Goal: Task Accomplishment & Management: Use online tool/utility

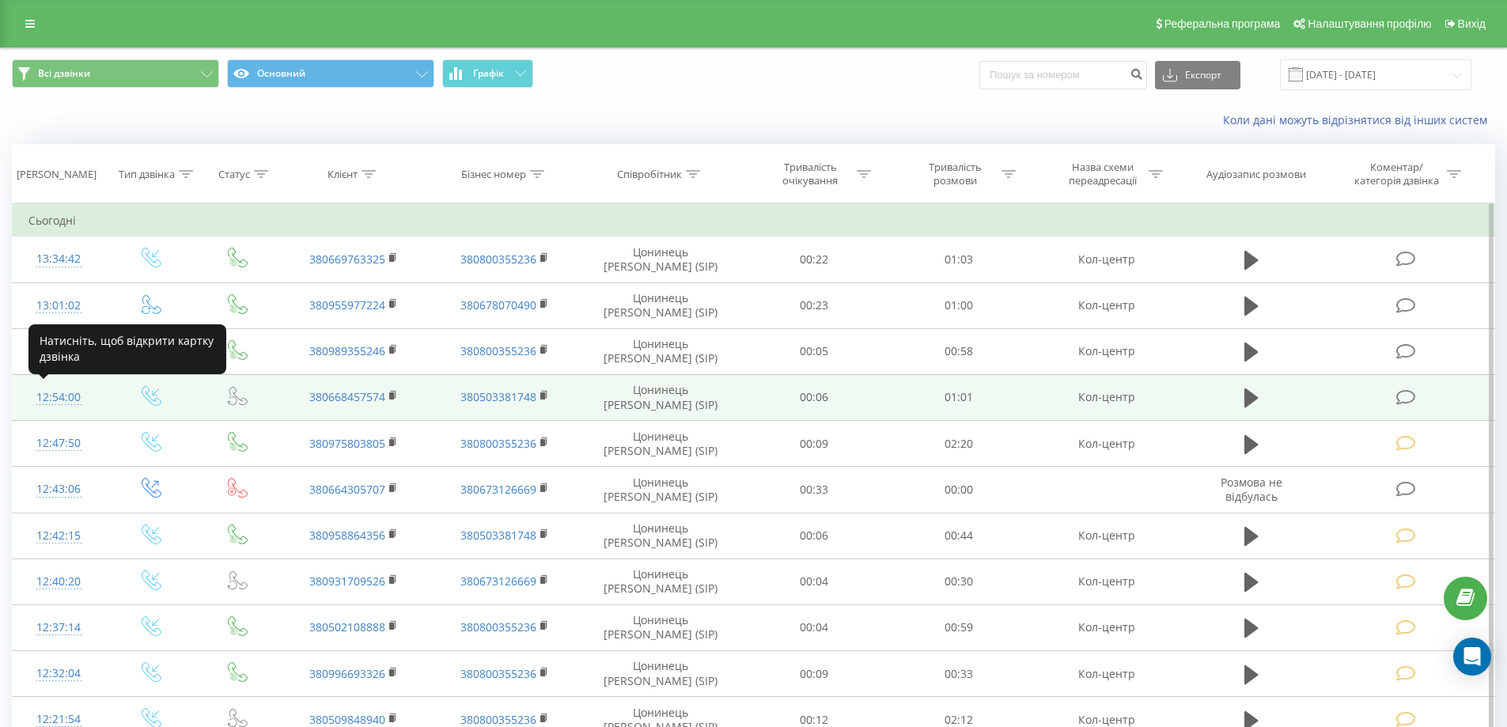
click at [44, 396] on div "12:54:00" at bounding box center [58, 397] width 61 height 31
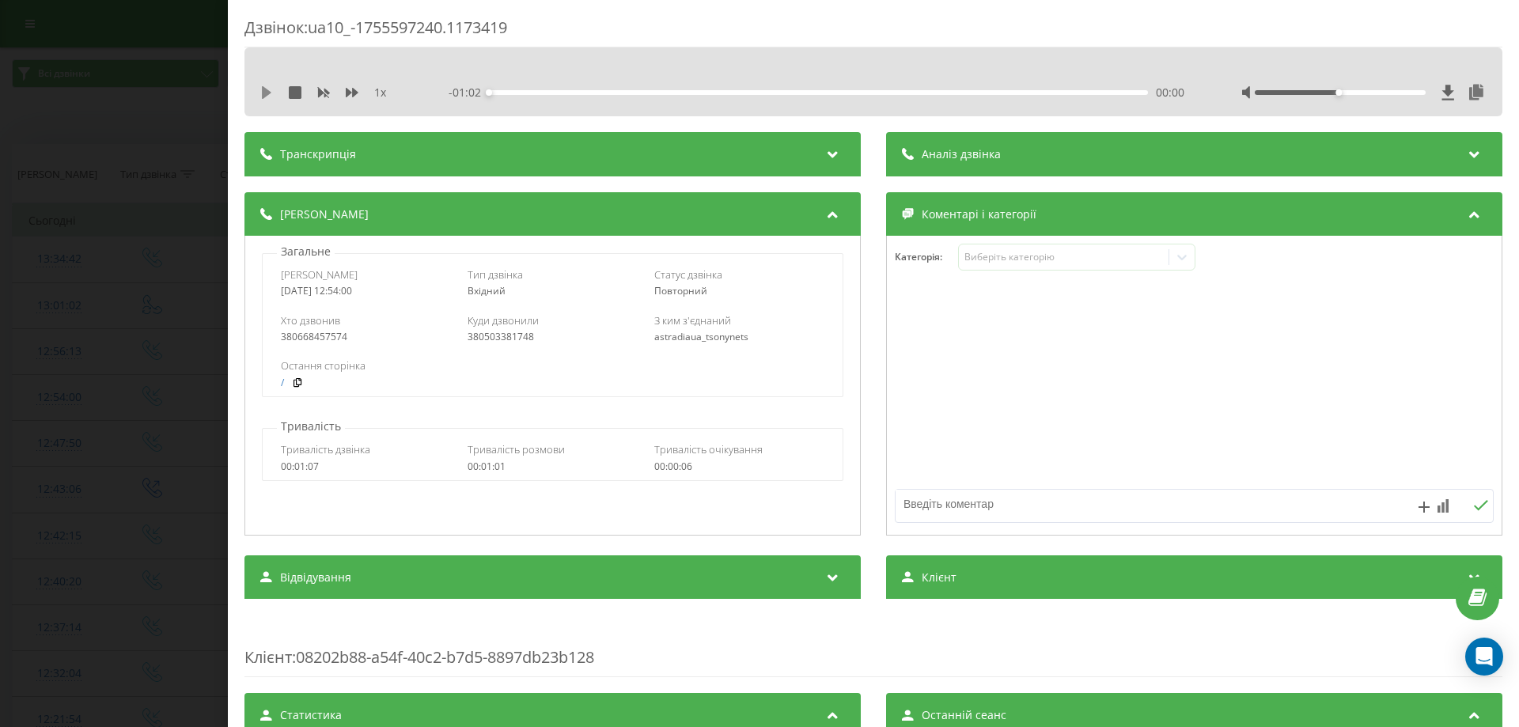
click at [267, 88] on icon at bounding box center [266, 92] width 13 height 13
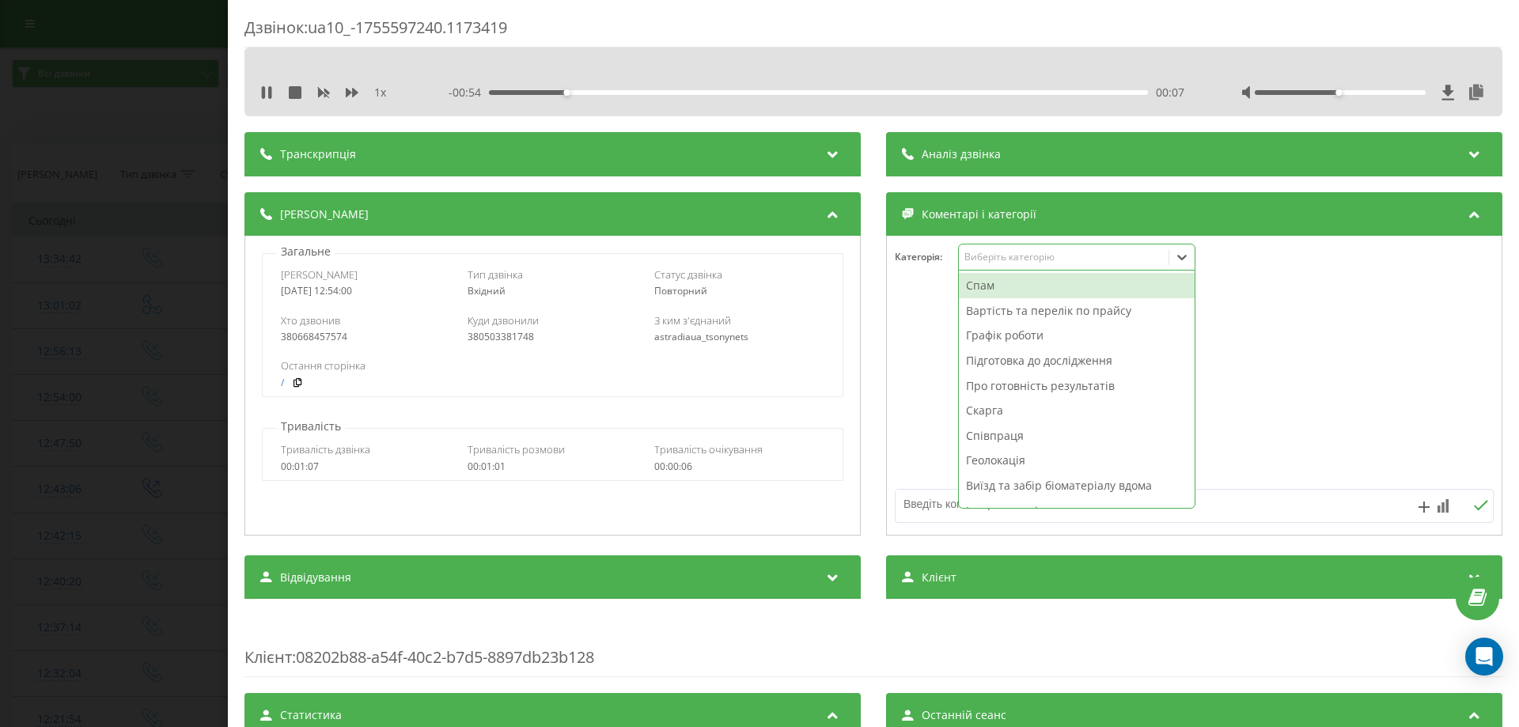
click at [1039, 256] on div "Виберіть категорію" at bounding box center [1064, 257] width 198 height 13
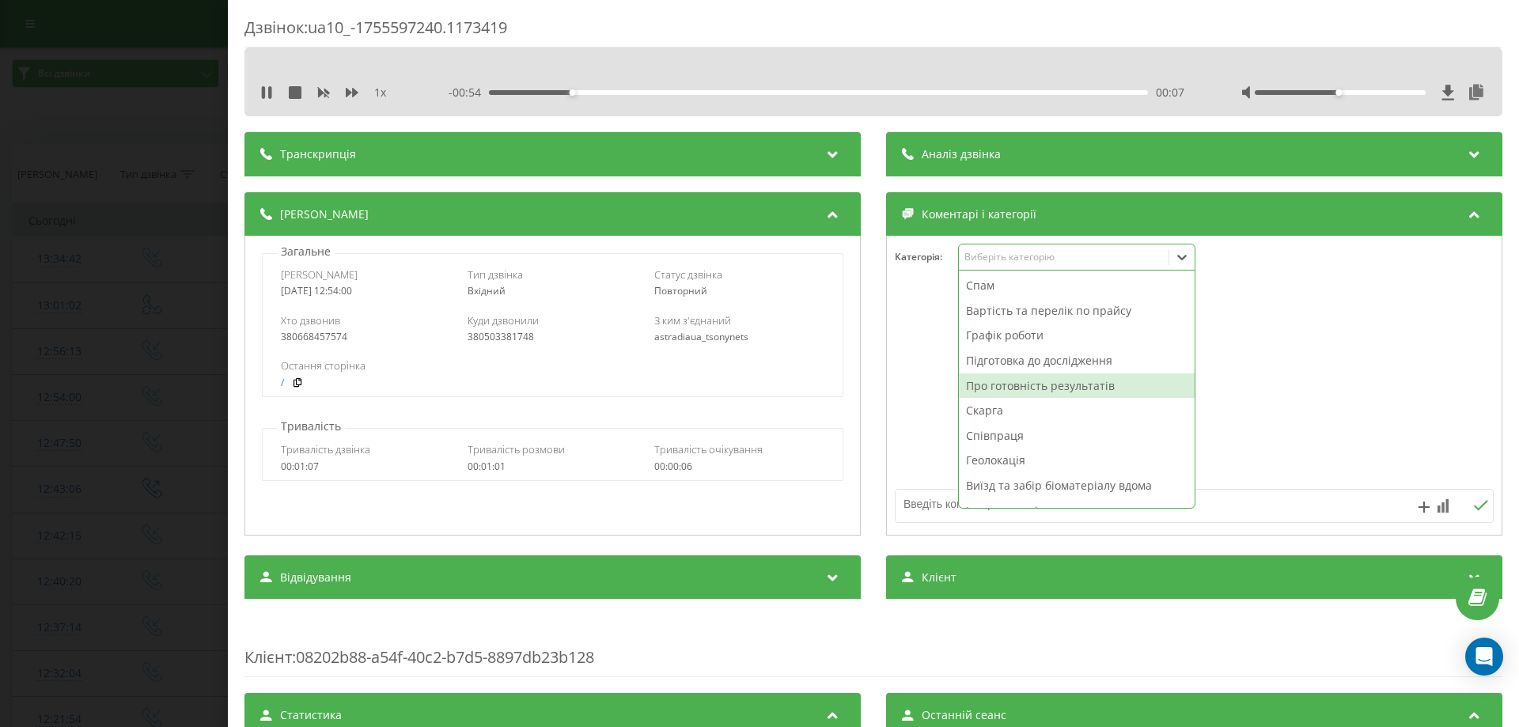
click at [1024, 385] on div "Про готовність результатів" at bounding box center [1077, 385] width 236 height 25
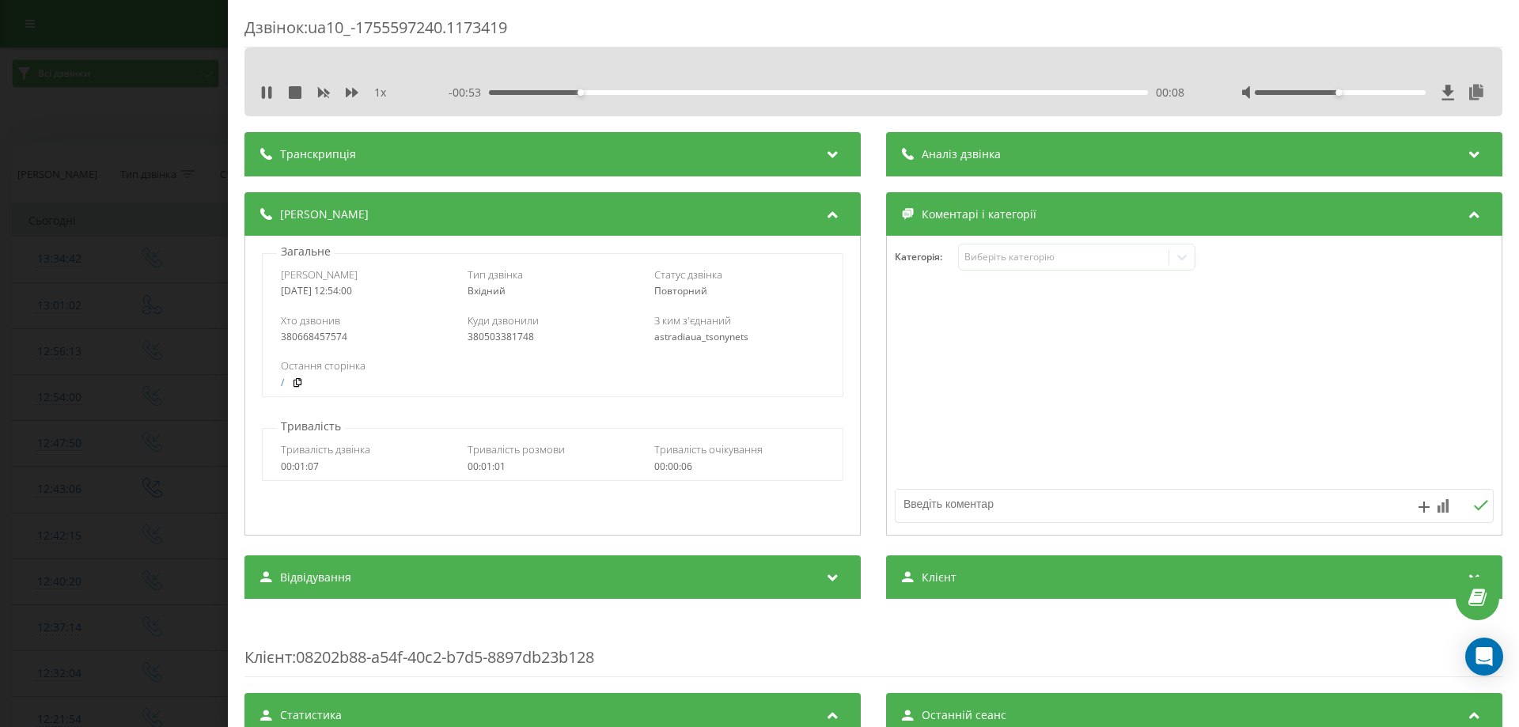
click at [1297, 328] on div at bounding box center [1194, 386] width 615 height 190
click at [6, 384] on div "Дзвінок : ua10_-1755597240.1173419 1 x - 00:48 00:13 00:13 Транскрипція Для AI-…" at bounding box center [759, 363] width 1519 height 727
